Goal: Check status: Check status

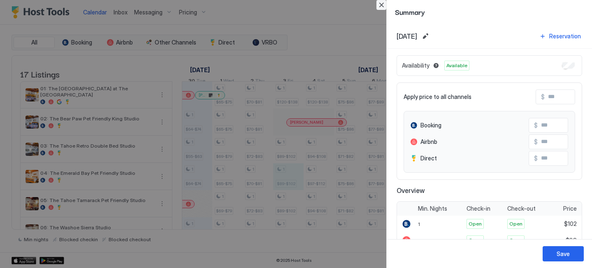
click at [381, 4] on button "Close" at bounding box center [382, 5] width 10 height 10
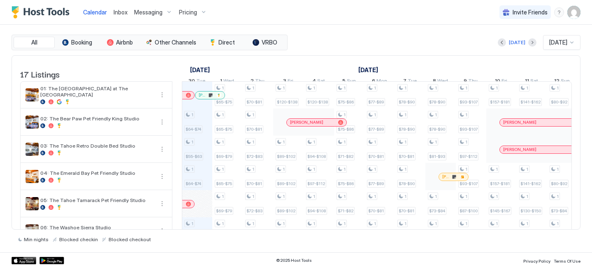
click at [447, 180] on div at bounding box center [447, 176] width 7 height 7
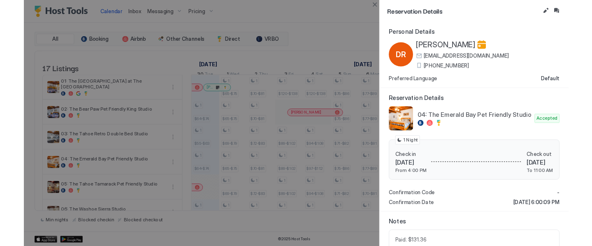
scroll to position [80, 0]
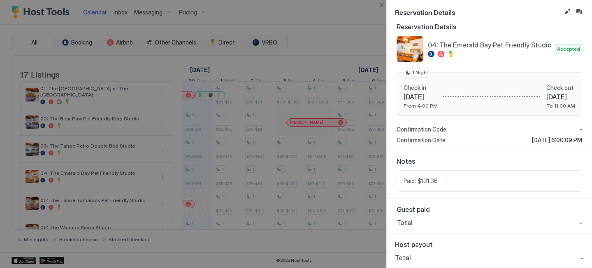
click at [436, 180] on span "Paid: $131.36" at bounding box center [490, 180] width 172 height 7
click at [380, 6] on button "Close" at bounding box center [382, 5] width 10 height 10
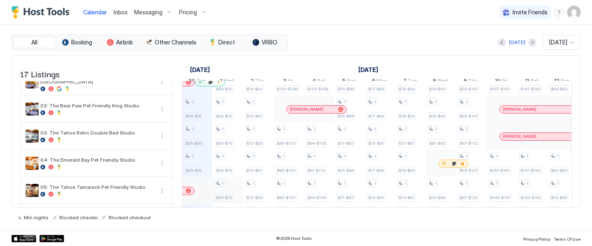
scroll to position [0, 0]
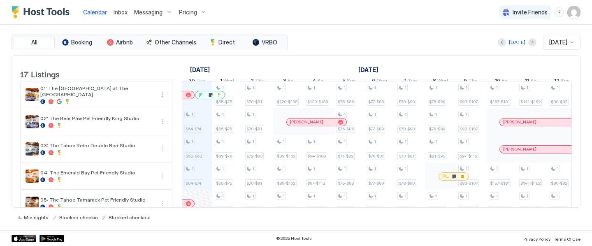
click at [205, 98] on div at bounding box center [203, 95] width 7 height 7
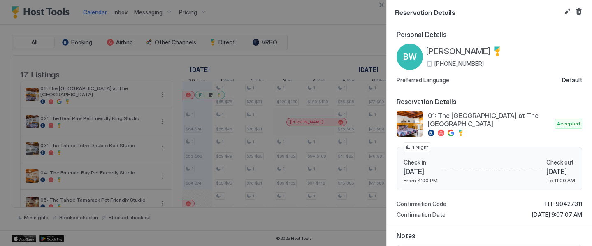
scroll to position [96, 0]
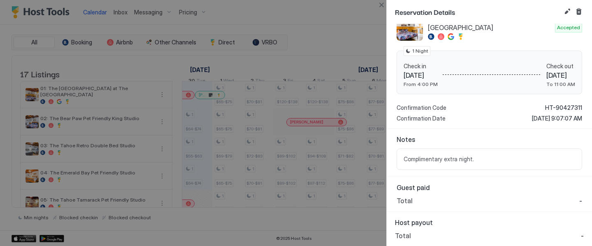
click at [382, 8] on button "Close" at bounding box center [382, 5] width 10 height 10
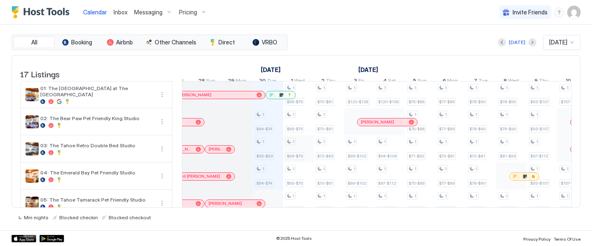
scroll to position [0, 0]
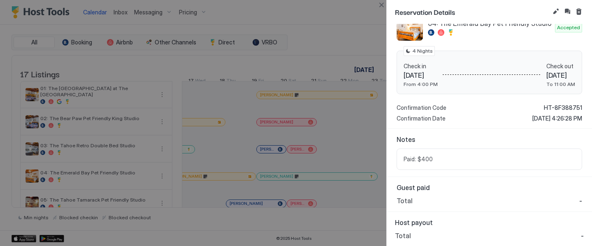
click at [420, 161] on span "Paid: $400" at bounding box center [490, 159] width 172 height 7
click at [433, 158] on span "Paid: $400" at bounding box center [490, 159] width 172 height 7
click at [436, 159] on span "Paid: $400" at bounding box center [490, 159] width 172 height 7
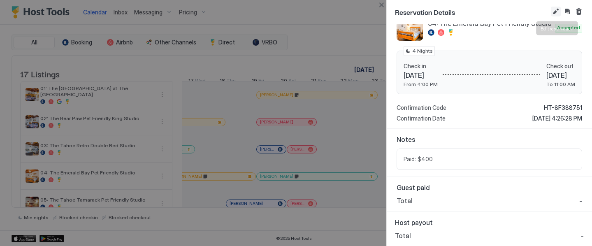
click at [552, 10] on button "Edit reservation" at bounding box center [556, 12] width 10 height 10
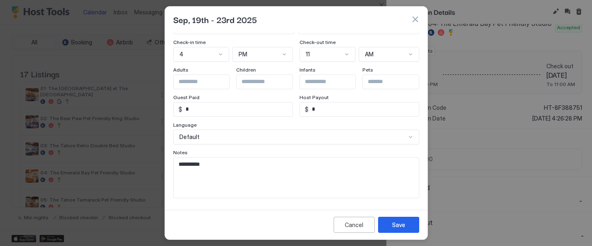
click at [210, 166] on textarea "**********" at bounding box center [296, 178] width 245 height 40
type textarea "**********"
click at [350, 227] on div "Cancel" at bounding box center [354, 225] width 19 height 9
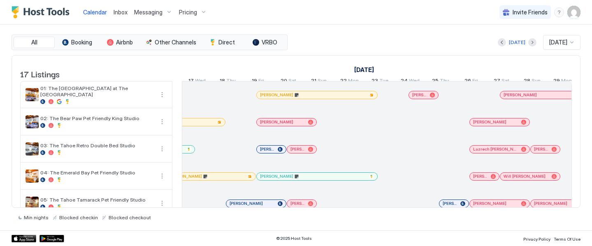
click at [273, 180] on div at bounding box center [273, 176] width 7 height 7
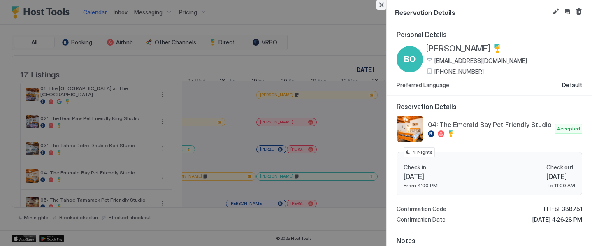
click at [379, 6] on button "Close" at bounding box center [382, 5] width 10 height 10
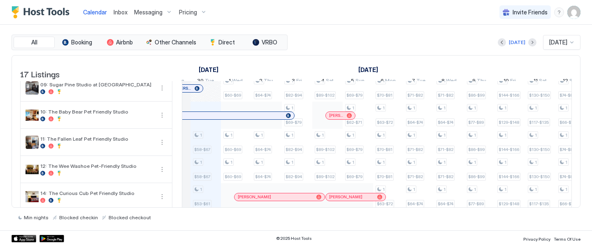
scroll to position [224, 0]
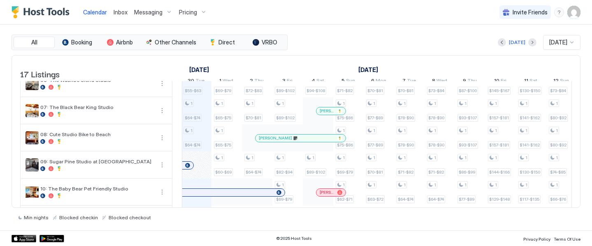
click at [298, 142] on div at bounding box center [298, 138] width 7 height 7
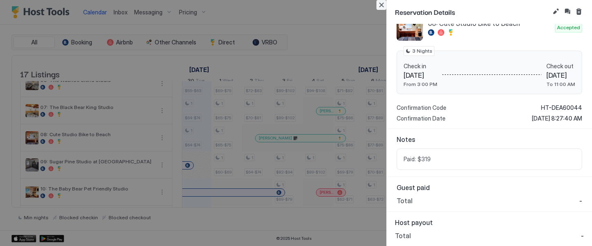
click at [384, 6] on button "Close" at bounding box center [382, 5] width 10 height 10
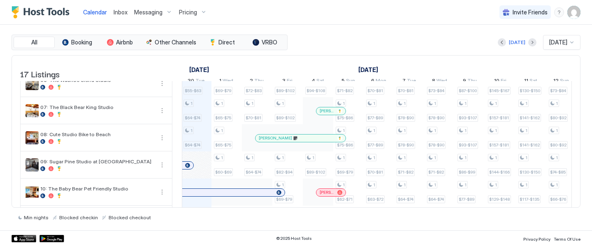
click at [333, 114] on div at bounding box center [332, 111] width 7 height 7
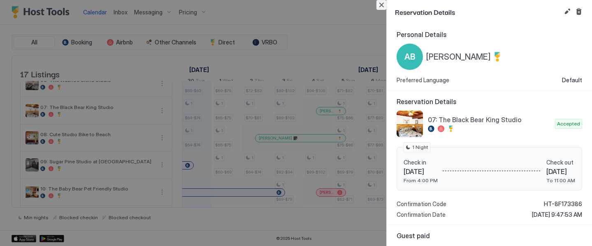
click at [381, 6] on button "Close" at bounding box center [382, 5] width 10 height 10
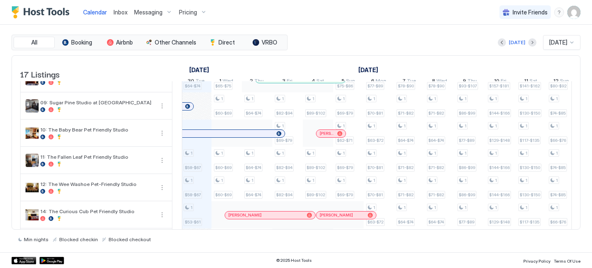
scroll to position [208, 0]
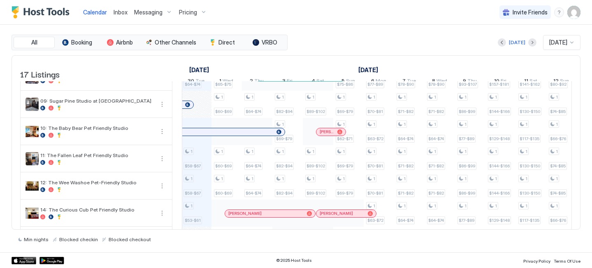
click at [335, 135] on div at bounding box center [335, 131] width 7 height 7
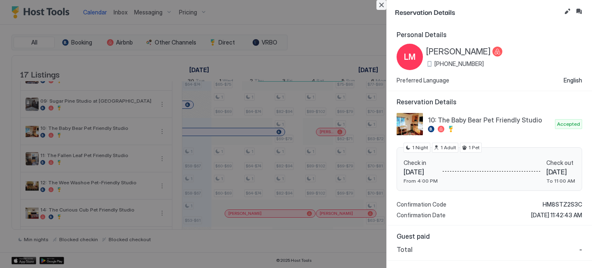
click at [379, 5] on button "Close" at bounding box center [382, 5] width 10 height 10
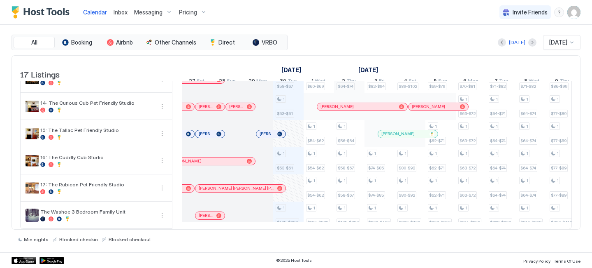
scroll to position [0, 978]
click at [212, 216] on div at bounding box center [211, 215] width 7 height 7
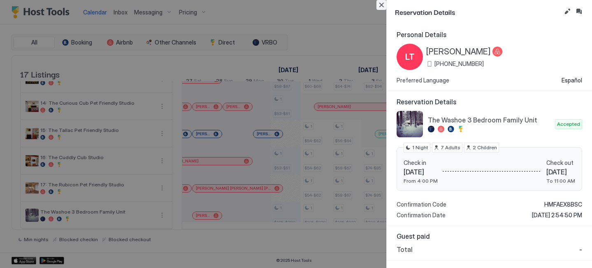
click at [383, 4] on button "Close" at bounding box center [382, 5] width 10 height 10
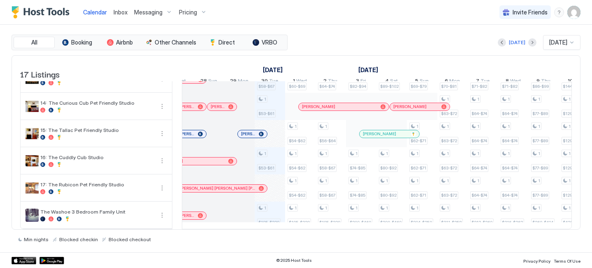
scroll to position [0, 1015]
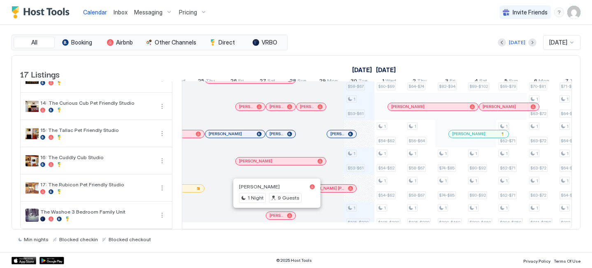
click at [275, 217] on div at bounding box center [275, 215] width 7 height 7
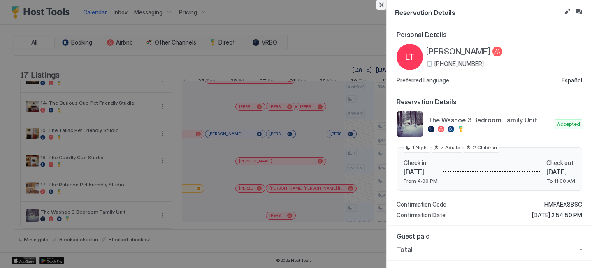
click at [379, 2] on button "Close" at bounding box center [382, 5] width 10 height 10
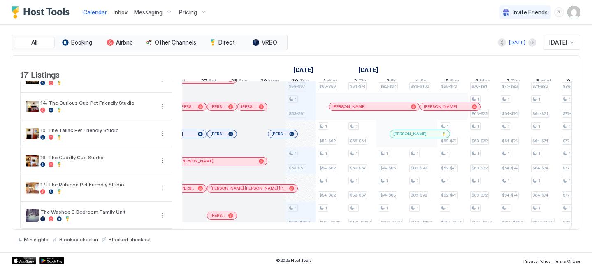
scroll to position [0, 932]
